Goal: Task Accomplishment & Management: Use online tool/utility

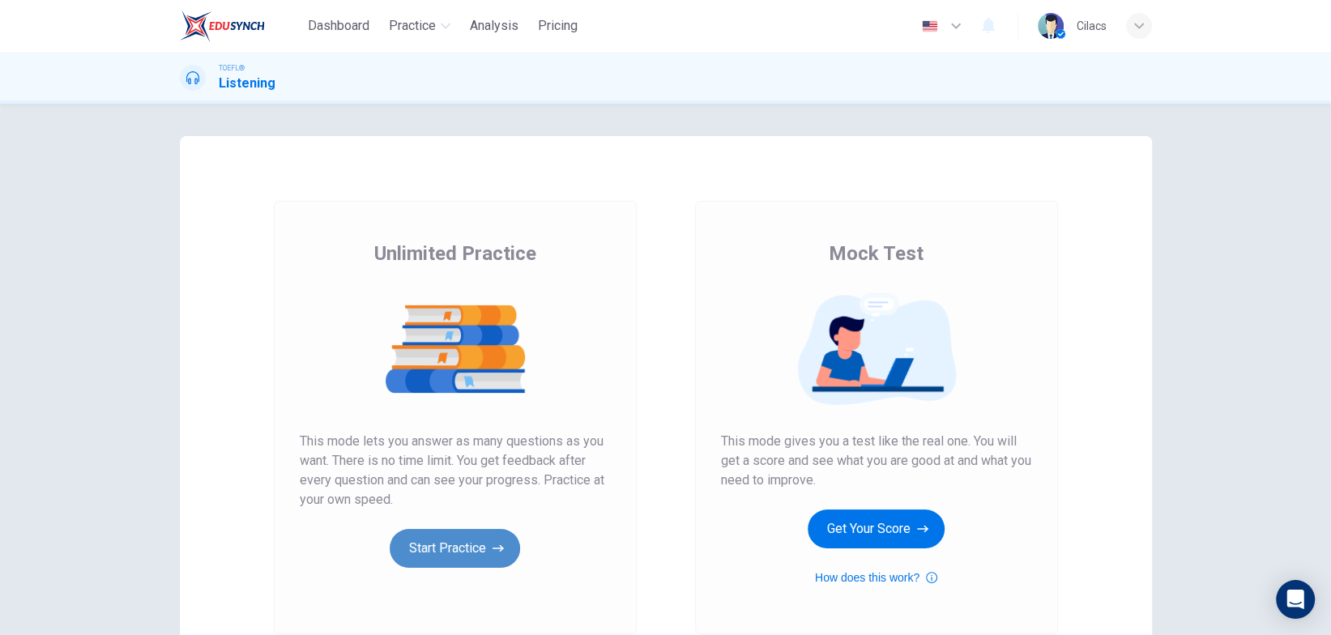
click at [476, 548] on button "Start Practice" at bounding box center [455, 548] width 130 height 39
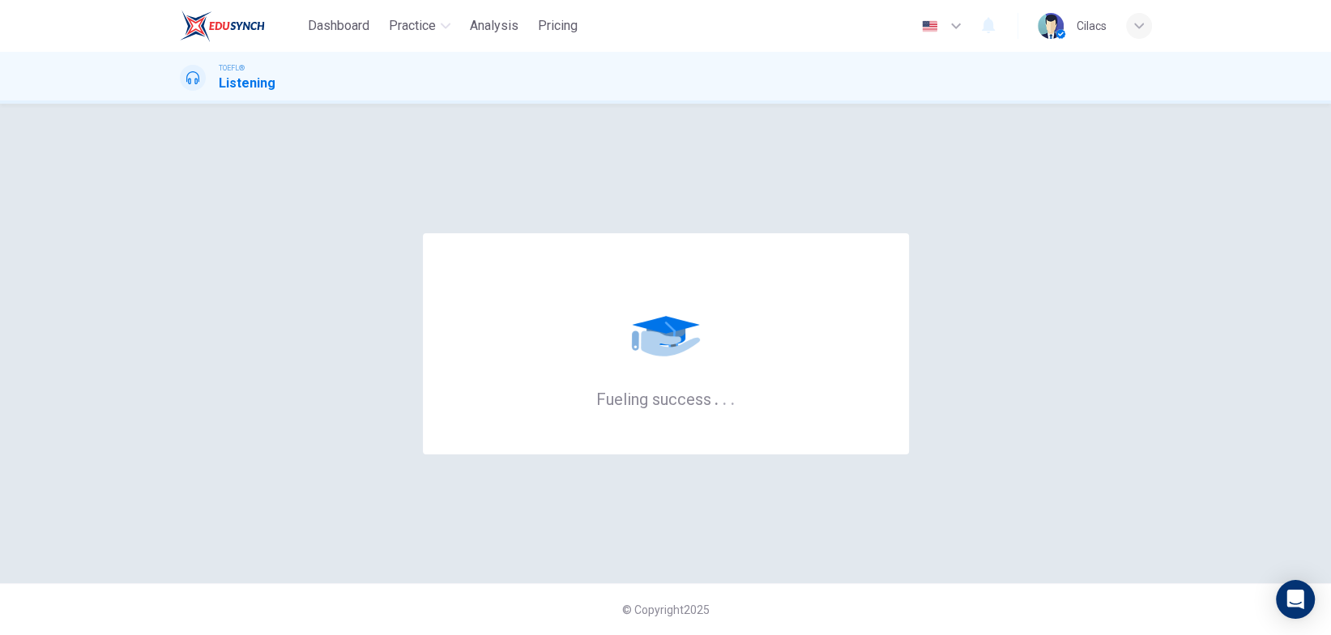
click at [1123, 250] on div "Fueling success . . ." at bounding box center [666, 343] width 972 height 415
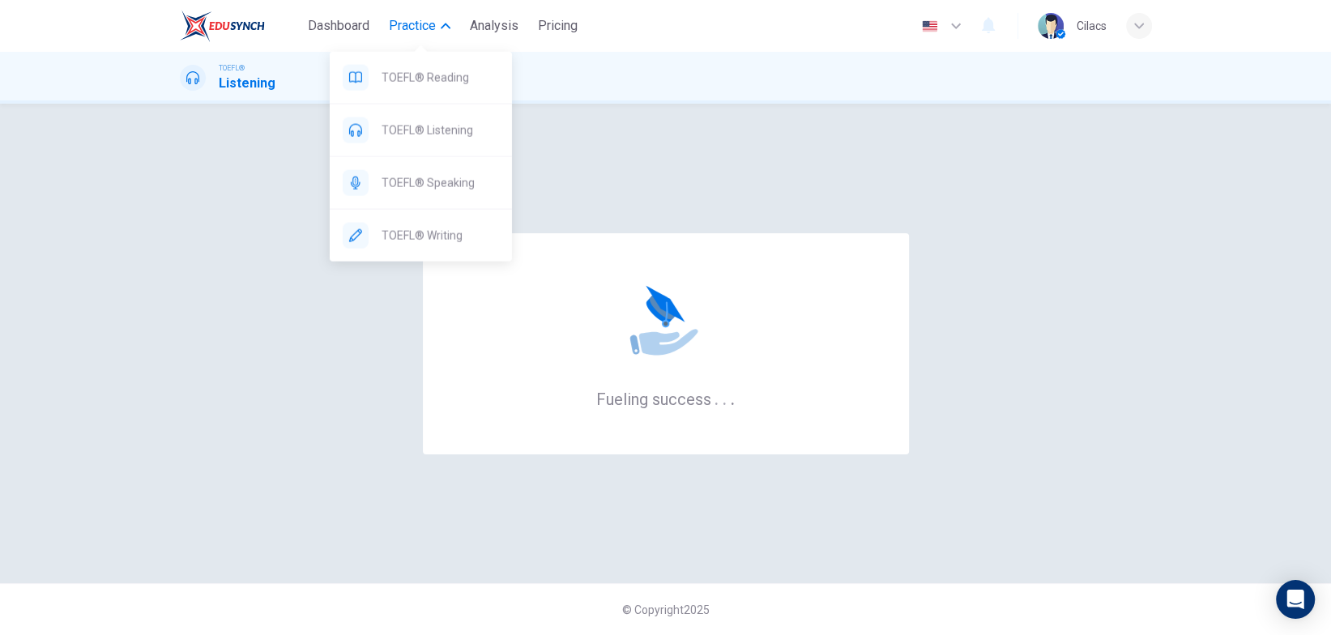
click at [446, 17] on button "Practice" at bounding box center [419, 25] width 75 height 29
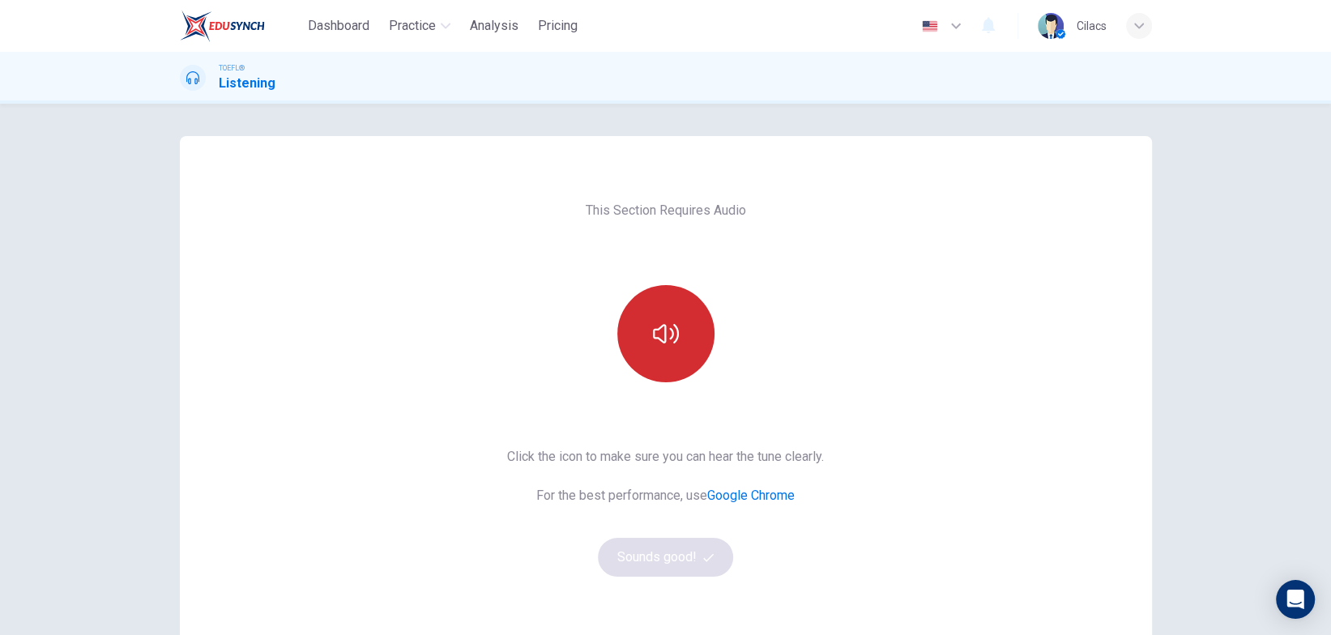
click at [666, 356] on button "button" at bounding box center [665, 333] width 97 height 97
click at [677, 340] on button "button" at bounding box center [665, 333] width 97 height 97
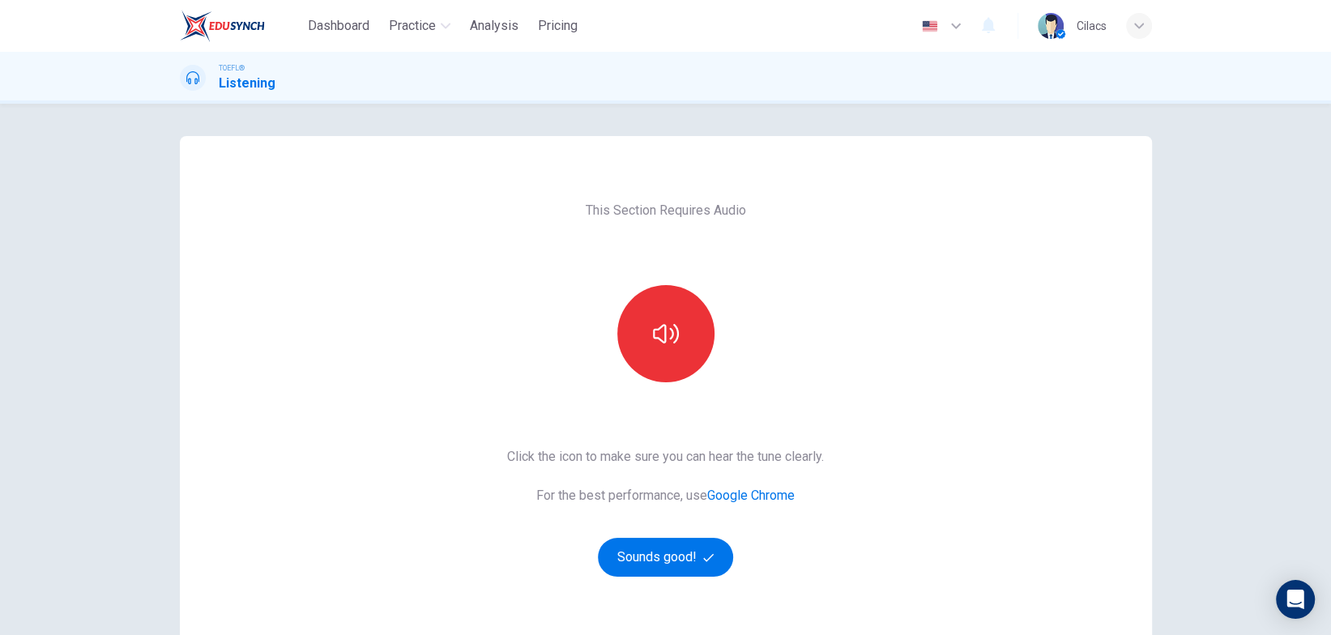
scroll to position [147, 0]
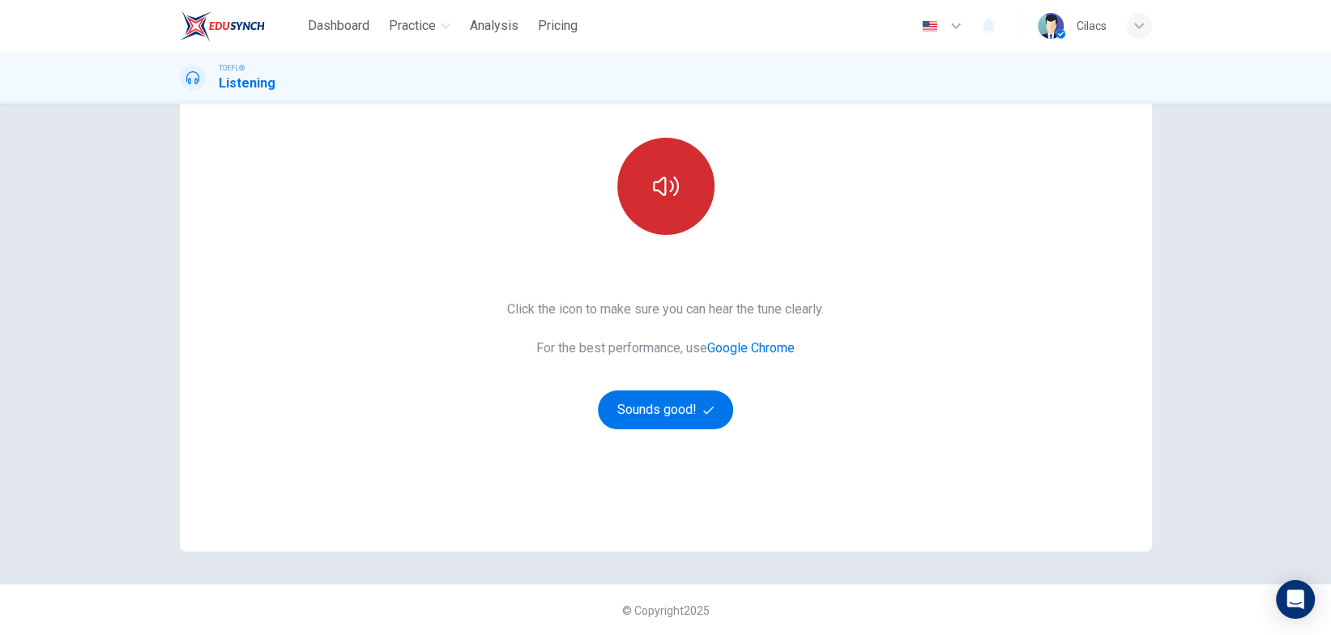
click at [659, 194] on icon "button" at bounding box center [666, 186] width 26 height 19
click at [674, 217] on button "button" at bounding box center [665, 186] width 97 height 97
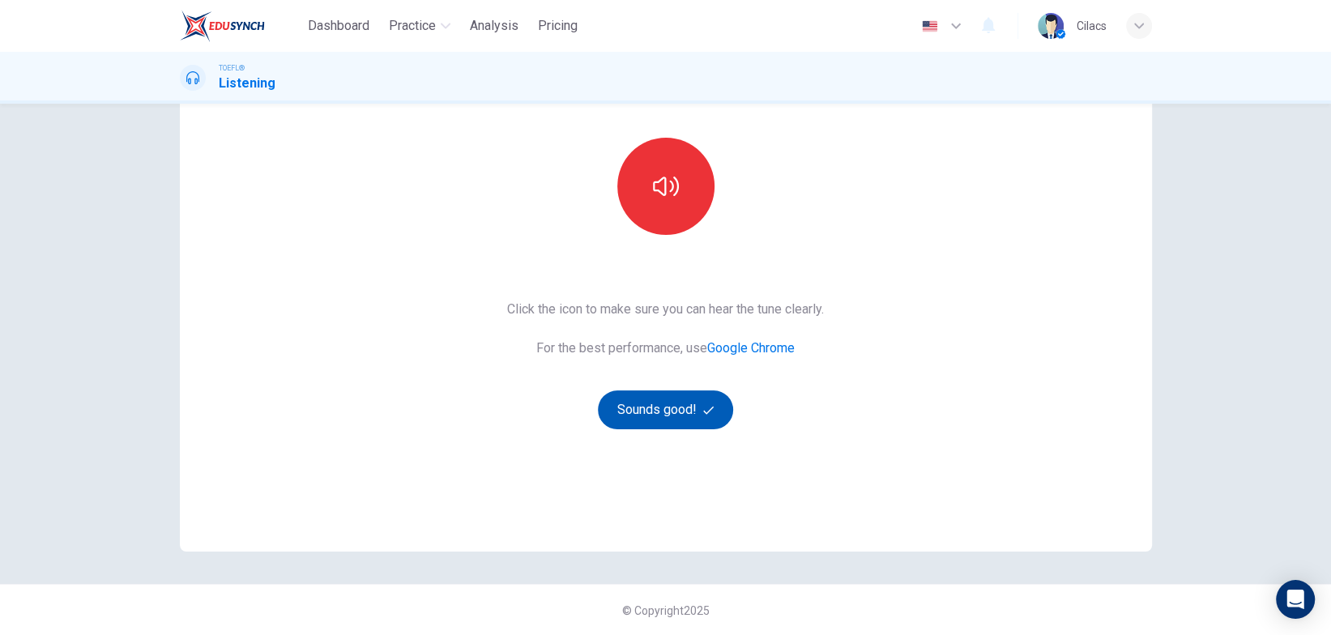
click at [705, 418] on button "Sounds good!" at bounding box center [666, 410] width 136 height 39
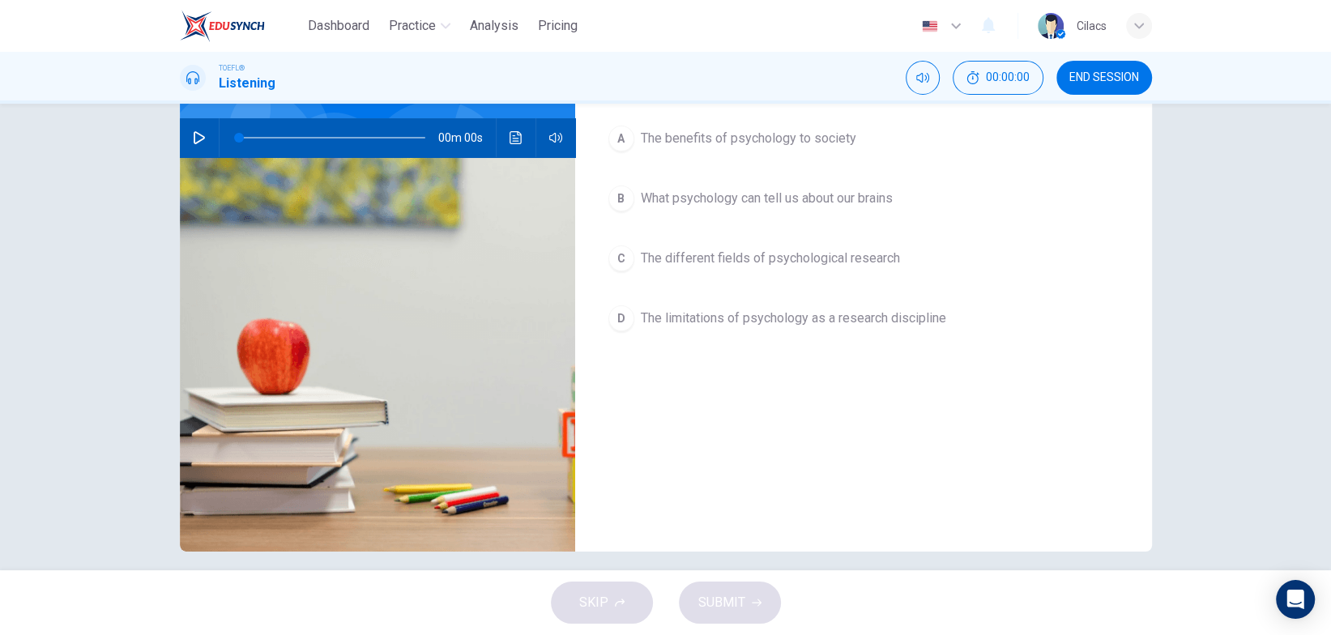
drag, startPoint x: 194, startPoint y: 138, endPoint x: 254, endPoint y: 181, distance: 73.8
click at [194, 139] on icon "button" at bounding box center [199, 137] width 13 height 13
type input "0"
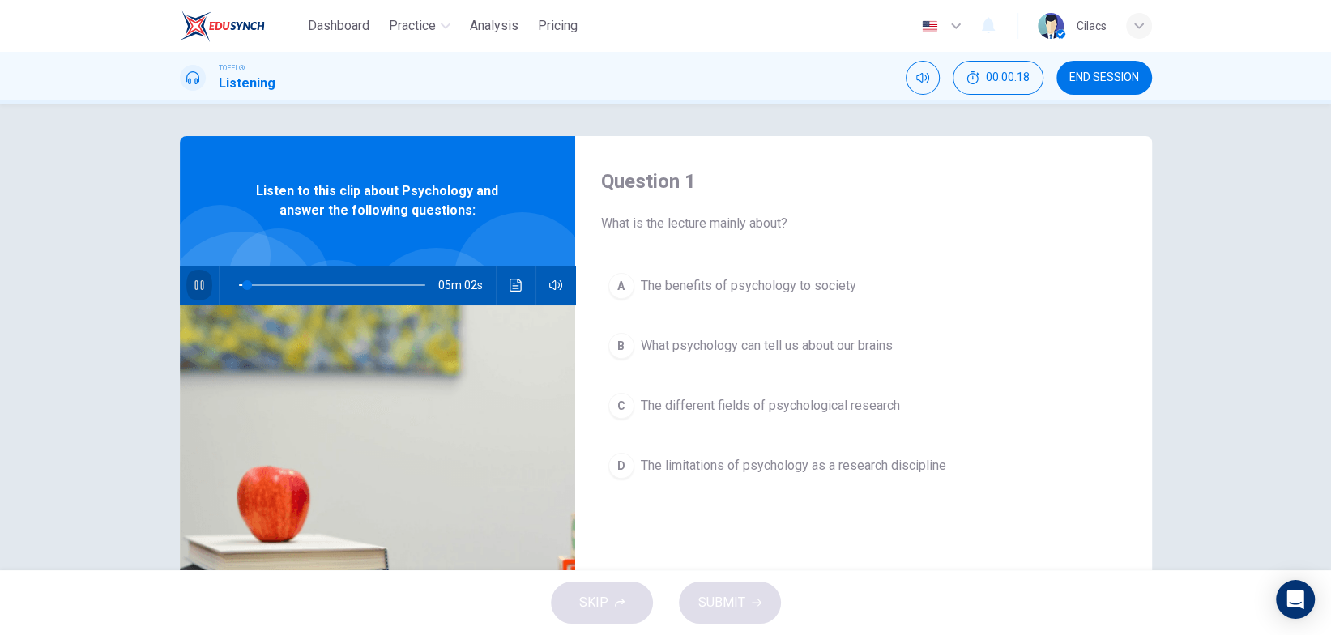
click at [200, 280] on button "button" at bounding box center [199, 285] width 26 height 39
type input "5"
click at [218, 374] on img at bounding box center [377, 502] width 395 height 395
